Goal: Information Seeking & Learning: Learn about a topic

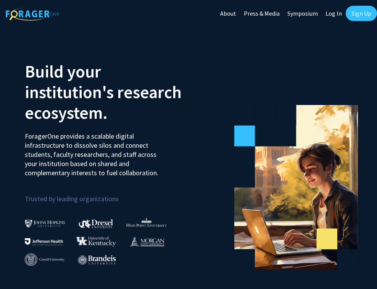
click at [285, 14] on link "Log In" at bounding box center [334, 13] width 24 height 27
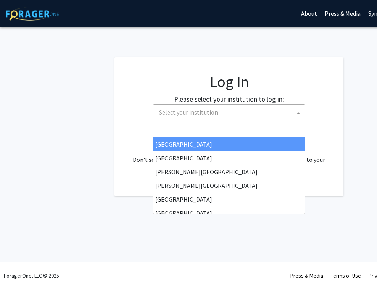
click at [233, 114] on span "Select your institution" at bounding box center [230, 113] width 149 height 16
select select "34"
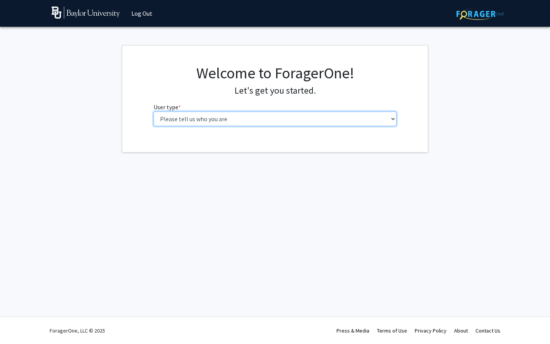
select select "1: undergrad"
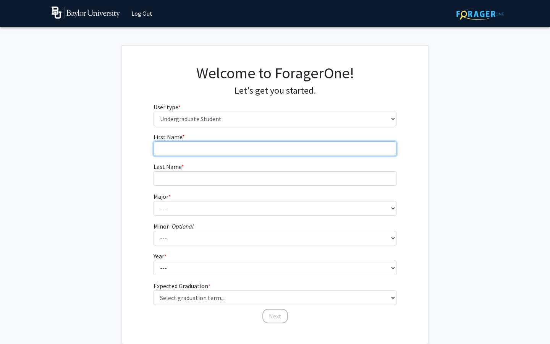
click at [223, 146] on input "First Name * required" at bounding box center [275, 148] width 243 height 15
type input "Akiri"
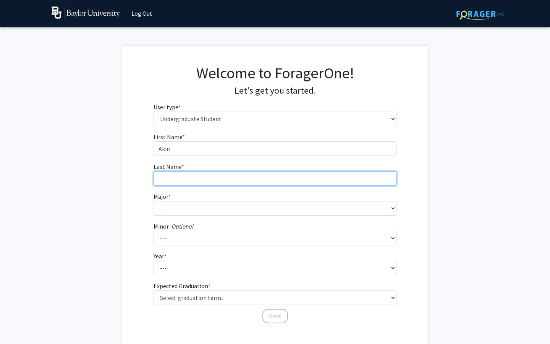
click at [213, 177] on input "Last Name * required" at bounding box center [275, 178] width 243 height 15
type input "[PERSON_NAME]"
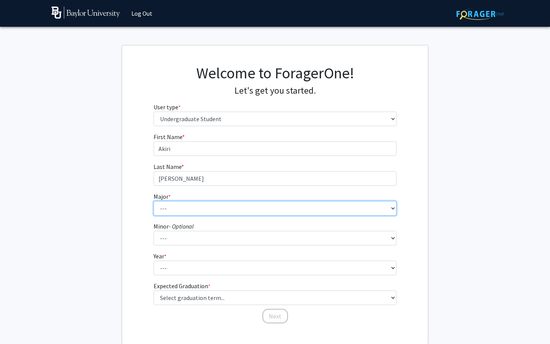
select select "64: 2729"
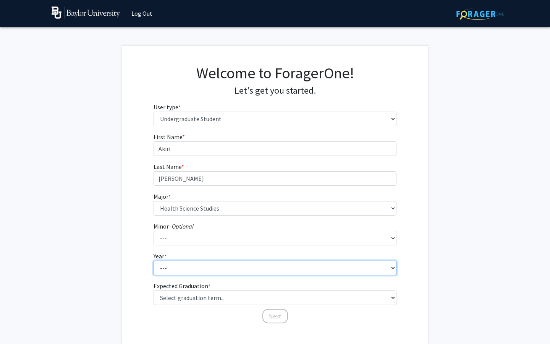
select select "2: sophomore"
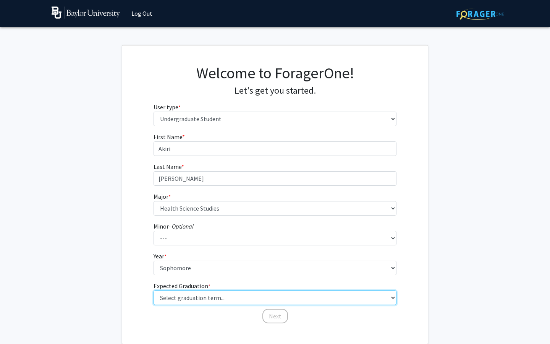
select select "13: spring_2028"
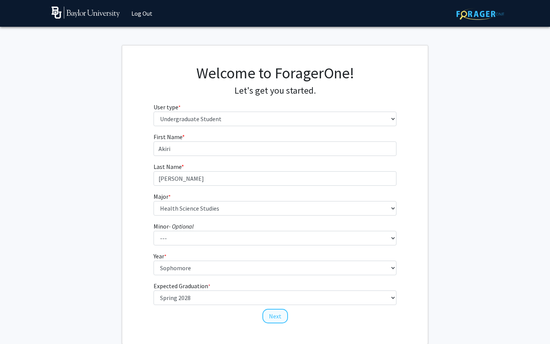
click at [274, 289] on button "Next" at bounding box center [275, 316] width 26 height 15
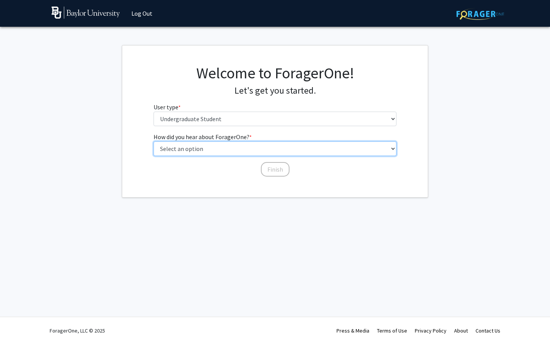
select select "1: peer_recommendation"
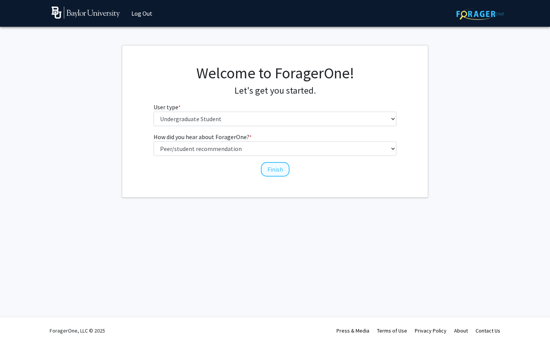
click at [281, 169] on button "Finish" at bounding box center [275, 169] width 29 height 15
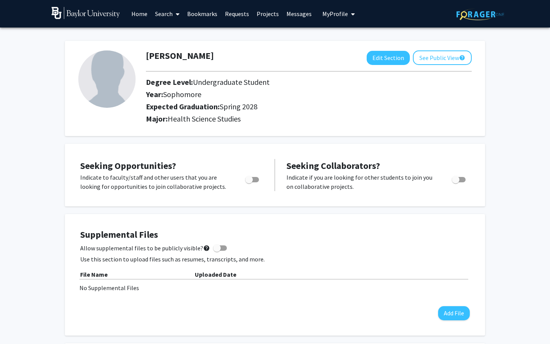
click at [249, 179] on span "Toggle" at bounding box center [249, 180] width 8 height 8
click at [249, 182] on input "Are you actively seeking opportunities?" at bounding box center [249, 182] width 0 height 0
checkbox input "true"
click at [141, 14] on link "Home" at bounding box center [140, 13] width 24 height 27
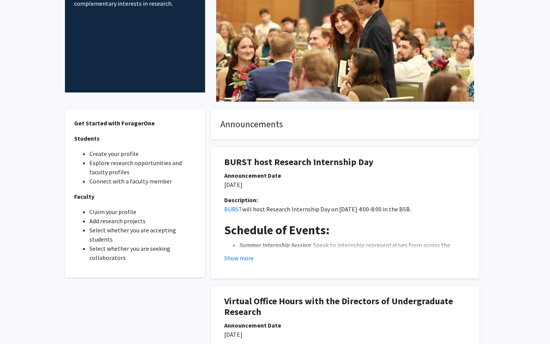
scroll to position [108, 0]
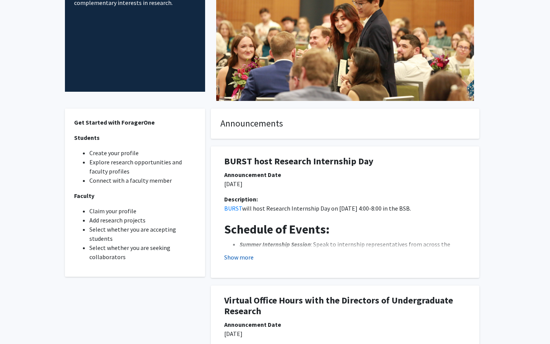
click at [242, 255] on button "Show more" at bounding box center [238, 256] width 29 height 9
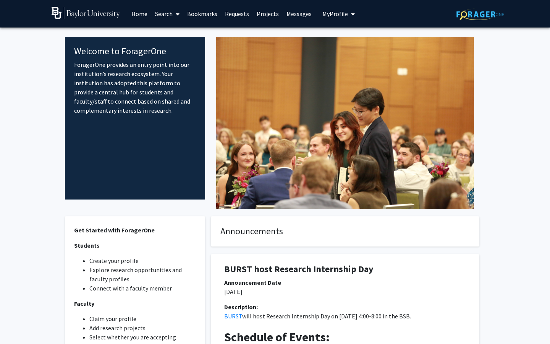
scroll to position [0, 0]
click at [259, 11] on link "Projects" at bounding box center [268, 13] width 30 height 27
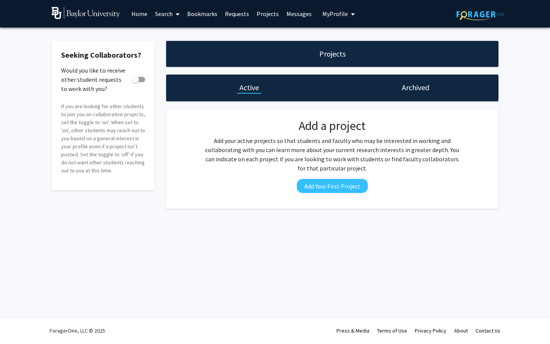
click at [233, 11] on link "Requests" at bounding box center [237, 13] width 32 height 27
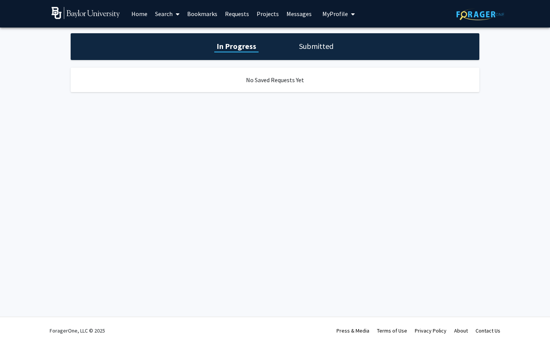
click at [202, 14] on link "Bookmarks" at bounding box center [202, 13] width 38 height 27
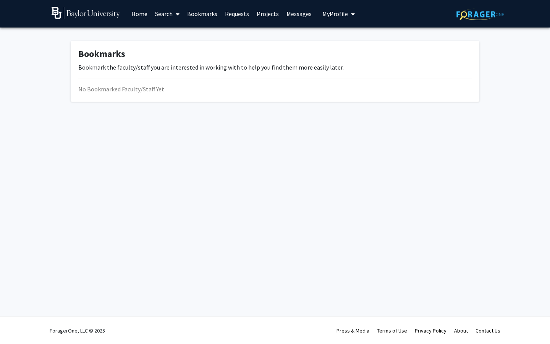
click at [171, 14] on link "Search" at bounding box center [167, 13] width 32 height 27
click at [178, 36] on span "Faculty/Staff" at bounding box center [179, 34] width 56 height 15
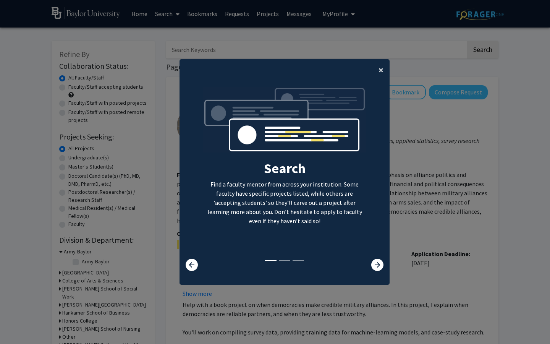
click at [377, 67] on button "×" at bounding box center [380, 69] width 17 height 21
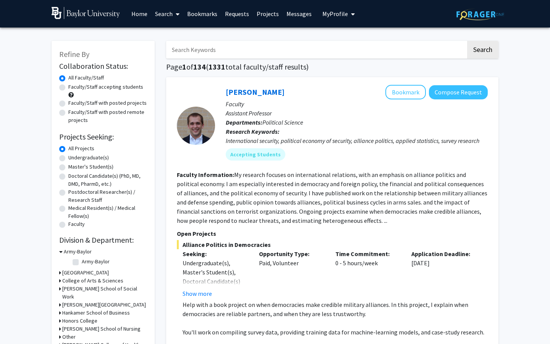
click at [68, 88] on label "Faculty/Staff accepting students" at bounding box center [105, 87] width 75 height 8
click at [68, 88] on input "Faculty/Staff accepting students" at bounding box center [70, 85] width 5 height 5
radio input "true"
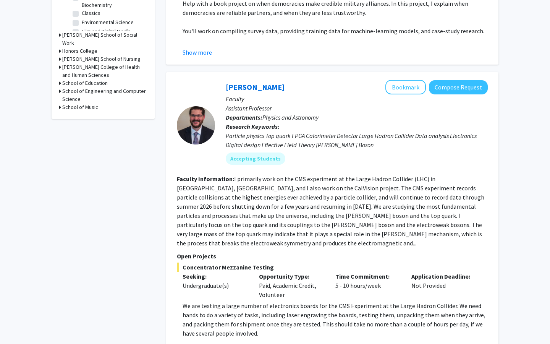
scroll to position [262, 0]
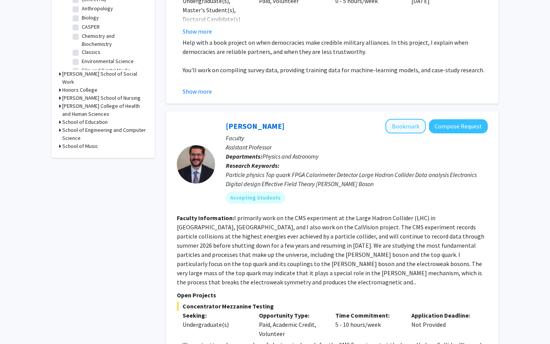
click at [377, 128] on button "Bookmark" at bounding box center [405, 126] width 40 height 15
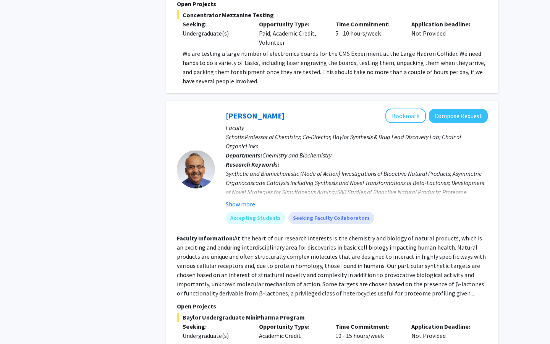
scroll to position [554, 0]
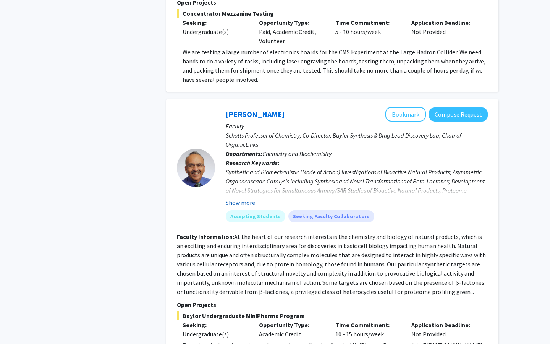
click at [251, 198] on button "Show more" at bounding box center [240, 202] width 29 height 9
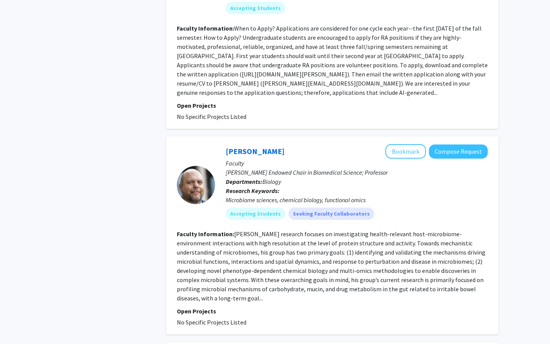
scroll to position [1605, 0]
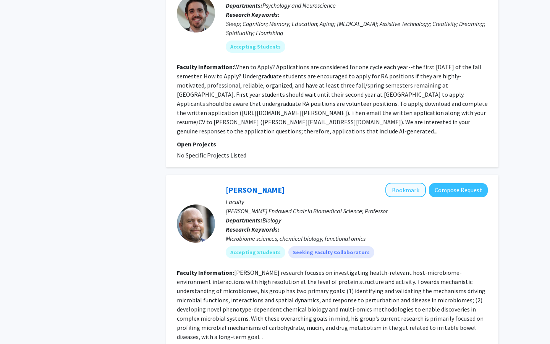
click at [377, 183] on button "Bookmark" at bounding box center [405, 190] width 40 height 15
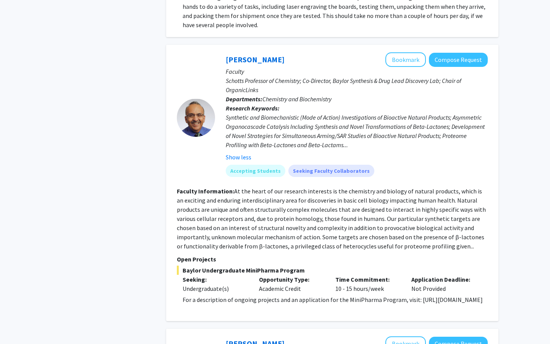
scroll to position [609, 0]
click at [377, 53] on button "Bookmark" at bounding box center [405, 59] width 40 height 15
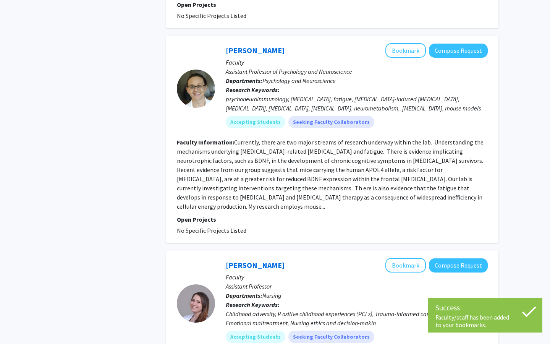
scroll to position [1949, 0]
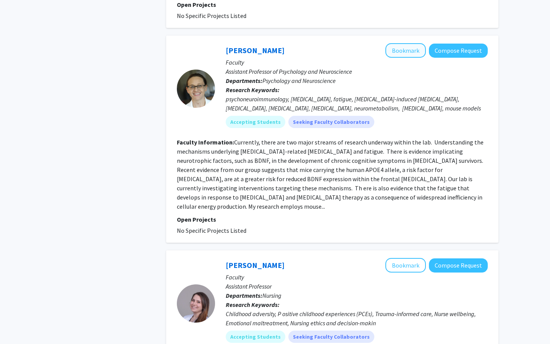
click at [377, 43] on button "Bookmark" at bounding box center [405, 50] width 40 height 15
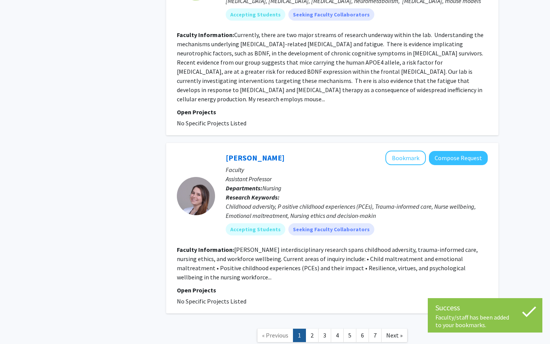
scroll to position [2064, 0]
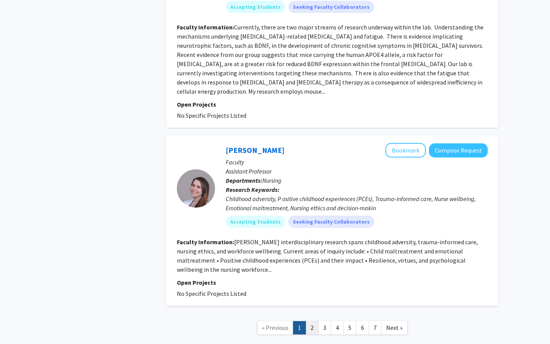
click at [312, 289] on link "2" at bounding box center [311, 327] width 13 height 13
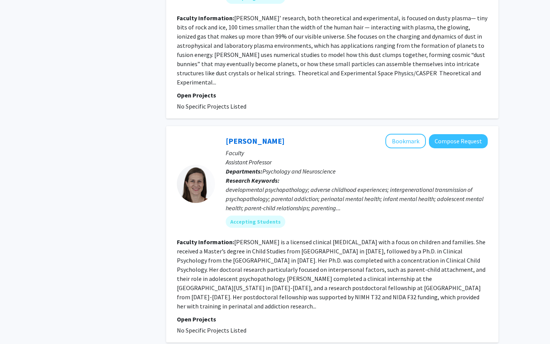
scroll to position [1710, 0]
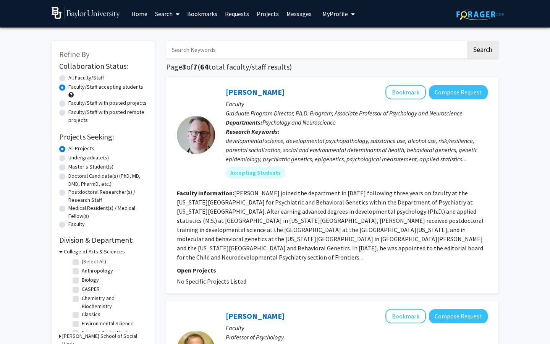
click at [218, 48] on input "Search Keywords" at bounding box center [316, 50] width 300 height 18
type input "drug"
click at [377, 50] on button "Search" at bounding box center [482, 50] width 31 height 18
radio input "true"
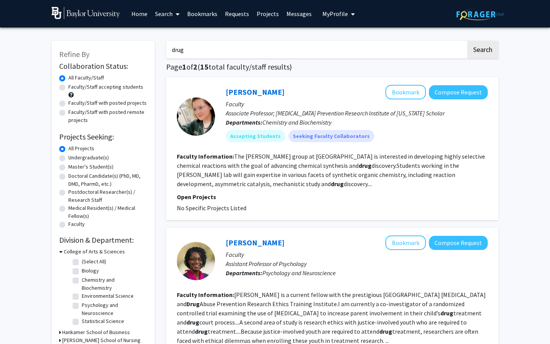
click at [252, 52] on input "drug" at bounding box center [316, 50] width 300 height 18
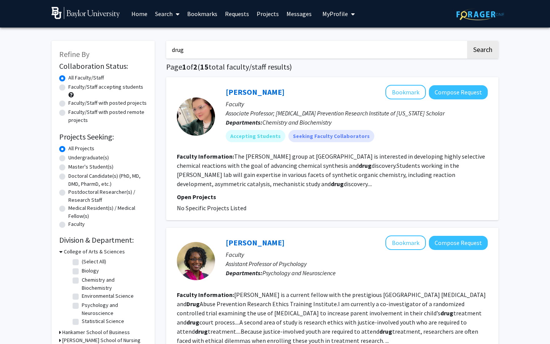
click at [252, 52] on input "drug" at bounding box center [316, 50] width 300 height 18
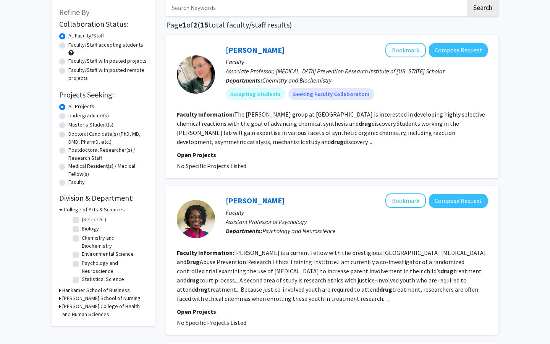
scroll to position [48, 0]
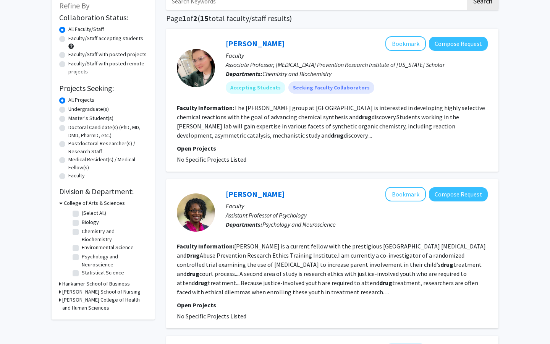
click at [71, 289] on h3 "[PERSON_NAME] College of Health and Human Sciences" at bounding box center [104, 304] width 85 height 16
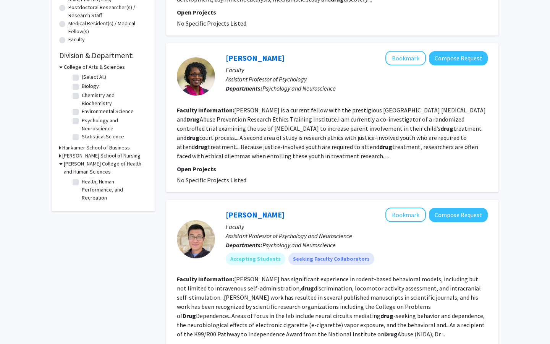
scroll to position [184, 0]
click at [82, 179] on label "Health, Human Performance, and Recreation" at bounding box center [113, 190] width 63 height 24
click at [82, 179] on input "Health, Human Performance, and Recreation" at bounding box center [84, 180] width 5 height 5
checkbox input "true"
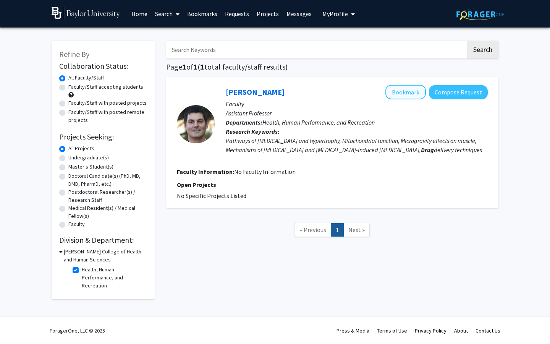
click at [377, 94] on button "Bookmark" at bounding box center [405, 92] width 40 height 15
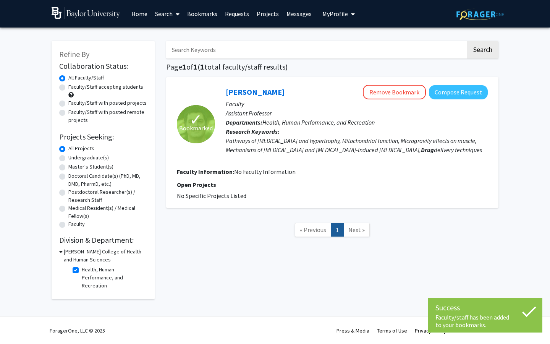
click at [68, 87] on label "Faculty/Staff accepting students" at bounding box center [105, 87] width 75 height 8
click at [68, 87] on input "Faculty/Staff accepting students" at bounding box center [70, 85] width 5 height 5
radio input "true"
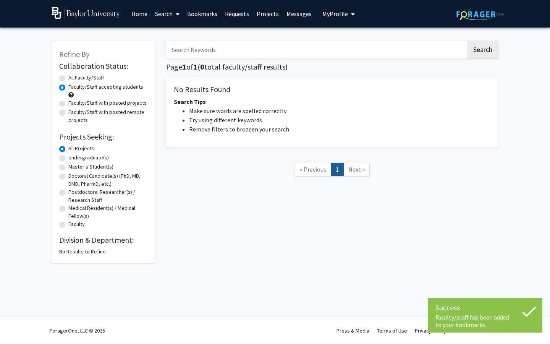
click at [68, 102] on label "Faculty/Staff with posted projects" at bounding box center [107, 103] width 78 height 8
click at [68, 102] on input "Faculty/Staff with posted projects" at bounding box center [70, 101] width 5 height 5
radio input "true"
click at [68, 114] on label "Faculty/Staff with posted remote projects" at bounding box center [107, 116] width 79 height 16
click at [68, 113] on input "Faculty/Staff with posted remote projects" at bounding box center [70, 110] width 5 height 5
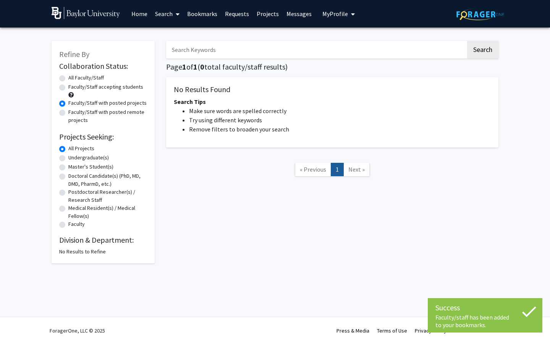
radio input "true"
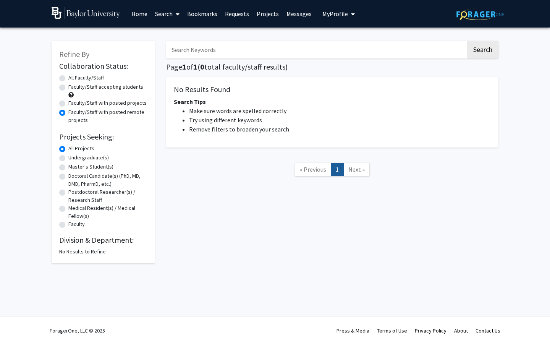
click at [68, 80] on label "All Faculty/Staff" at bounding box center [86, 78] width 36 height 8
click at [68, 79] on input "All Faculty/Staff" at bounding box center [70, 76] width 5 height 5
radio input "true"
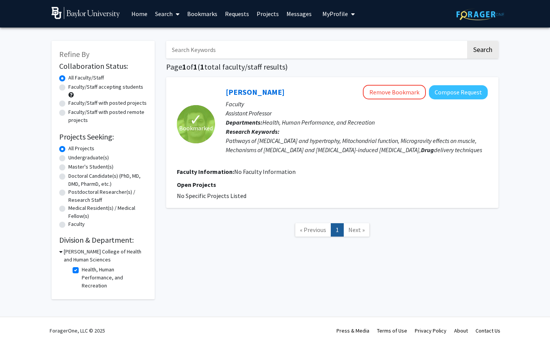
click at [234, 16] on link "Requests" at bounding box center [237, 13] width 32 height 27
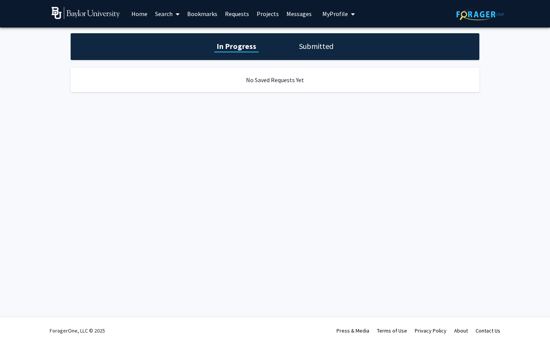
click at [262, 16] on link "Projects" at bounding box center [268, 13] width 30 height 27
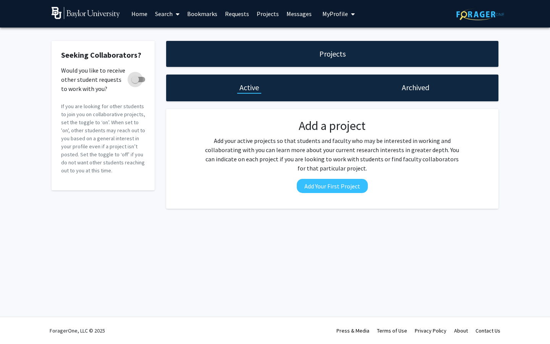
click at [132, 80] on span at bounding box center [135, 80] width 8 height 8
click at [135, 82] on input "Would you like to receive other student requests to work with you?" at bounding box center [135, 82] width 0 height 0
click at [144, 81] on span at bounding box center [141, 80] width 8 height 8
click at [135, 82] on input "Would you like to receive other student requests to work with you?" at bounding box center [135, 82] width 0 height 0
checkbox input "false"
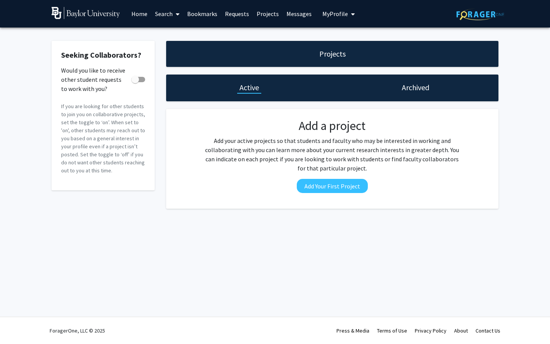
click at [194, 61] on div "Projects" at bounding box center [332, 54] width 332 height 26
click at [303, 11] on link "Messages" at bounding box center [299, 13] width 33 height 27
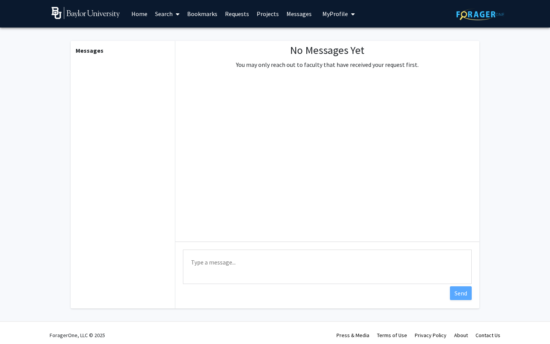
click at [330, 18] on button "My Profile" at bounding box center [338, 13] width 37 height 27
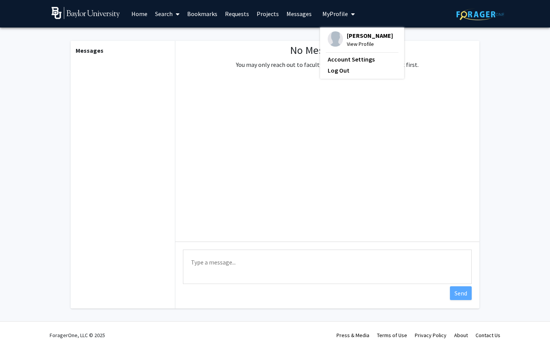
click at [330, 18] on span "My Profile" at bounding box center [335, 14] width 26 height 8
